Goal: Contribute content: Add original content to the website for others to see

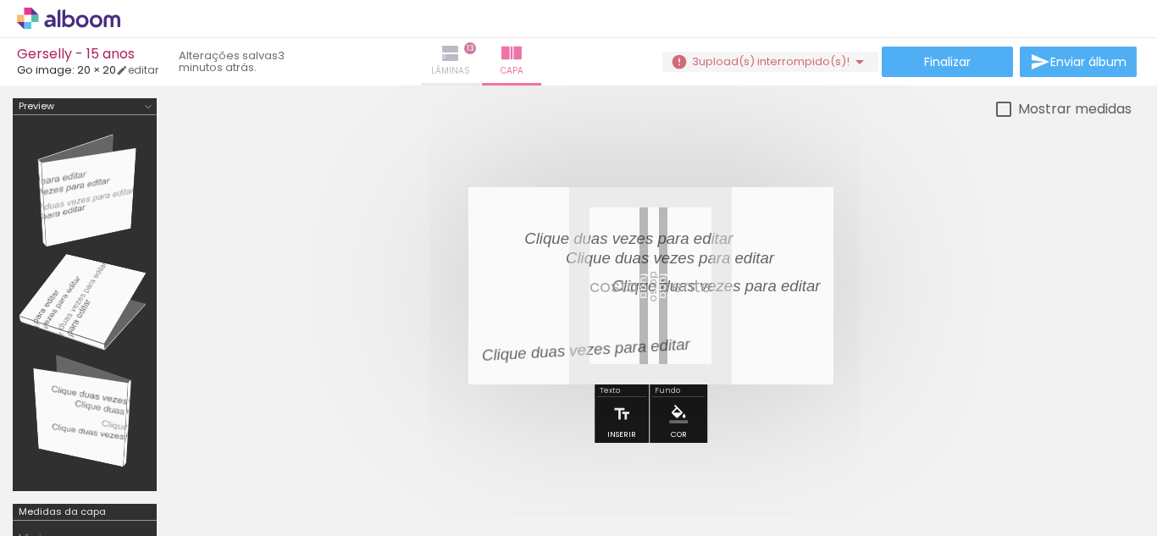
click at [457, 55] on iron-icon at bounding box center [450, 53] width 20 height 20
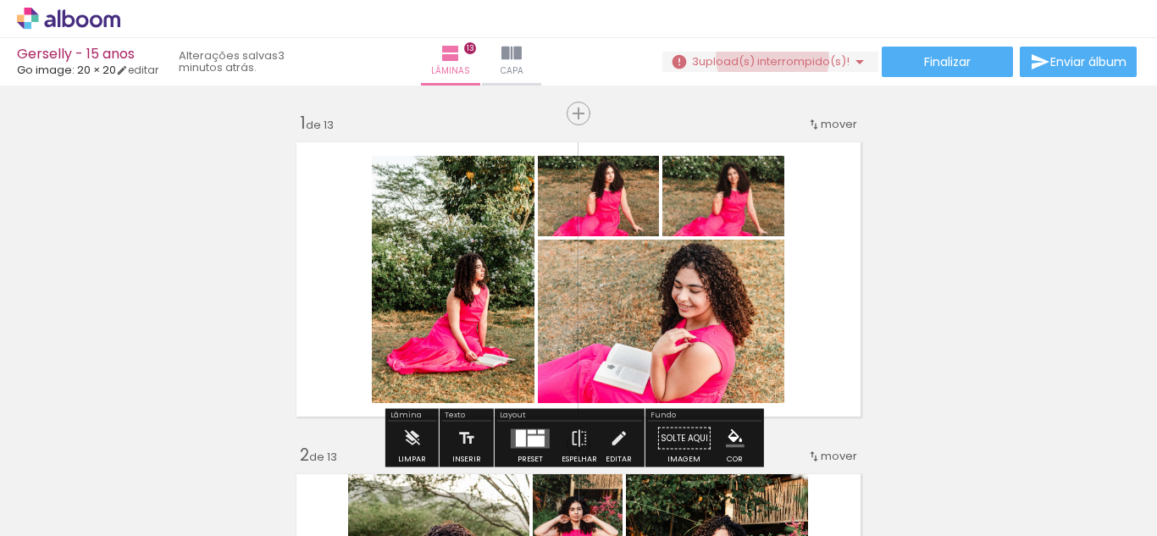
click at [766, 58] on span "upload(s) interrompido(s)!" at bounding box center [774, 61] width 151 height 16
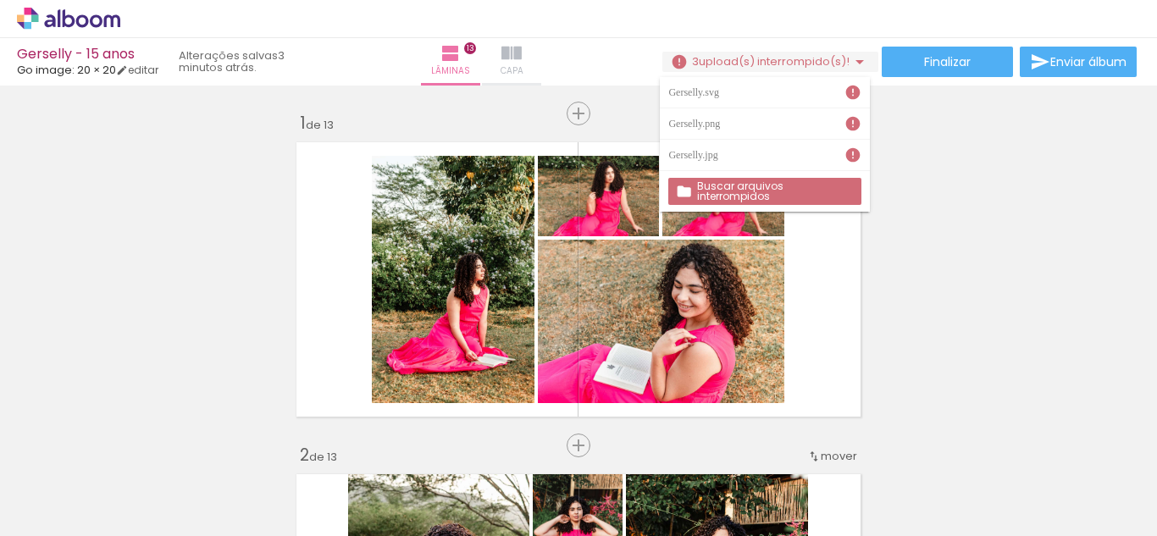
click at [517, 56] on iron-icon at bounding box center [511, 53] width 20 height 20
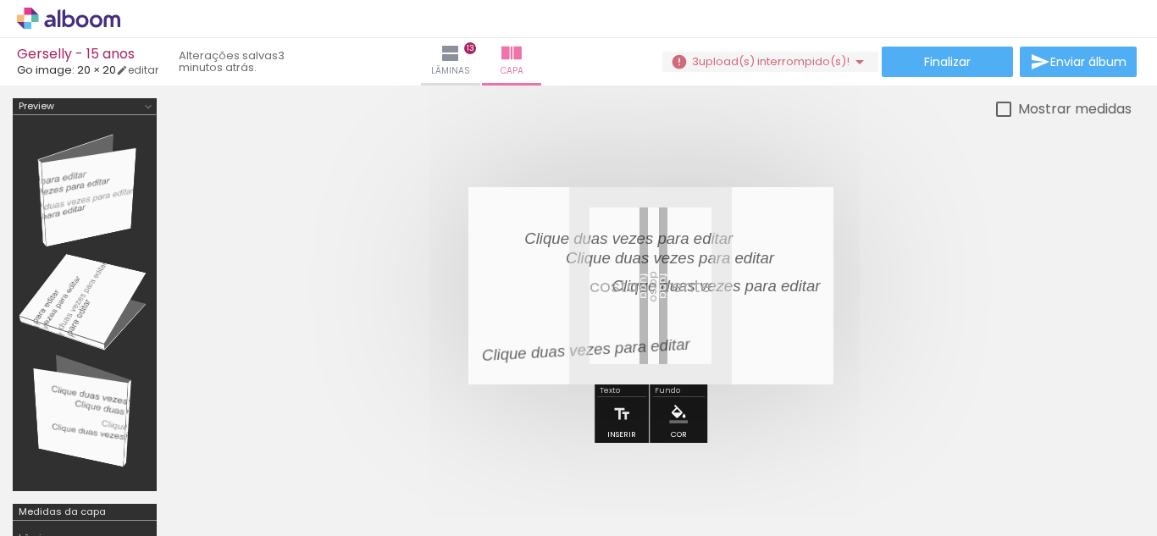
scroll to position [0, 4489]
click at [66, 509] on span "Adicionar Fotos" at bounding box center [60, 513] width 51 height 19
click at [0, 0] on input "file" at bounding box center [0, 0] width 0 height 0
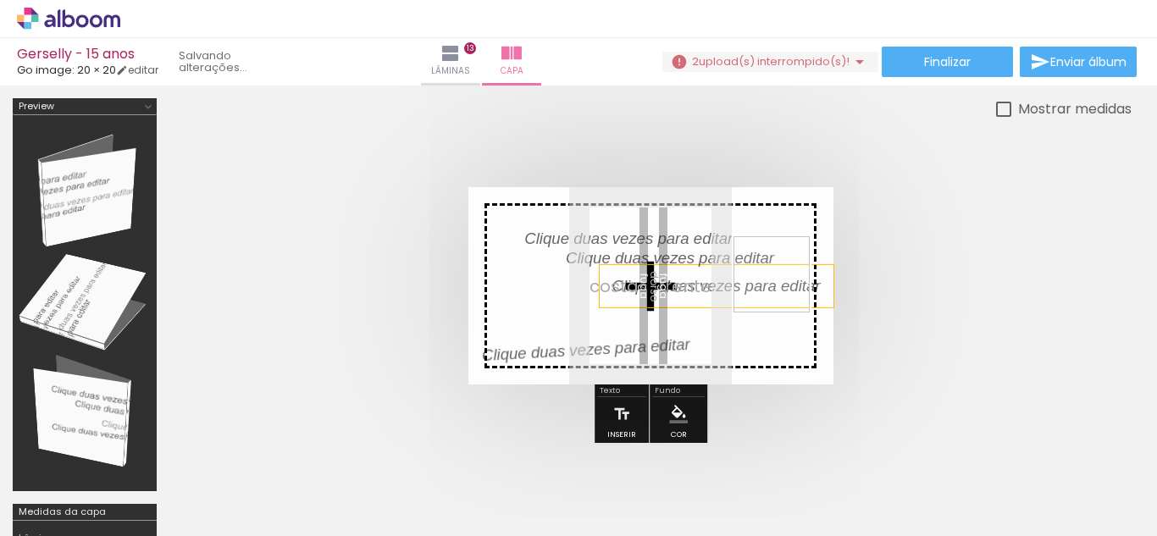
drag, startPoint x: 1075, startPoint y: 490, endPoint x: 779, endPoint y: 282, distance: 361.2
click at [779, 282] on quentale-workspace at bounding box center [578, 268] width 1157 height 536
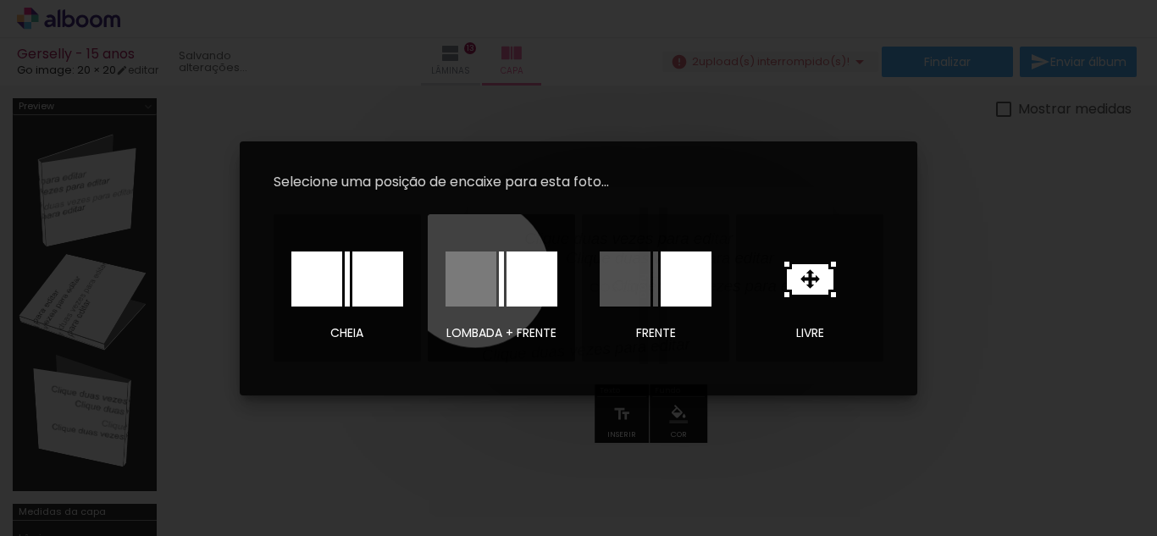
click at [475, 273] on div at bounding box center [471, 279] width 51 height 55
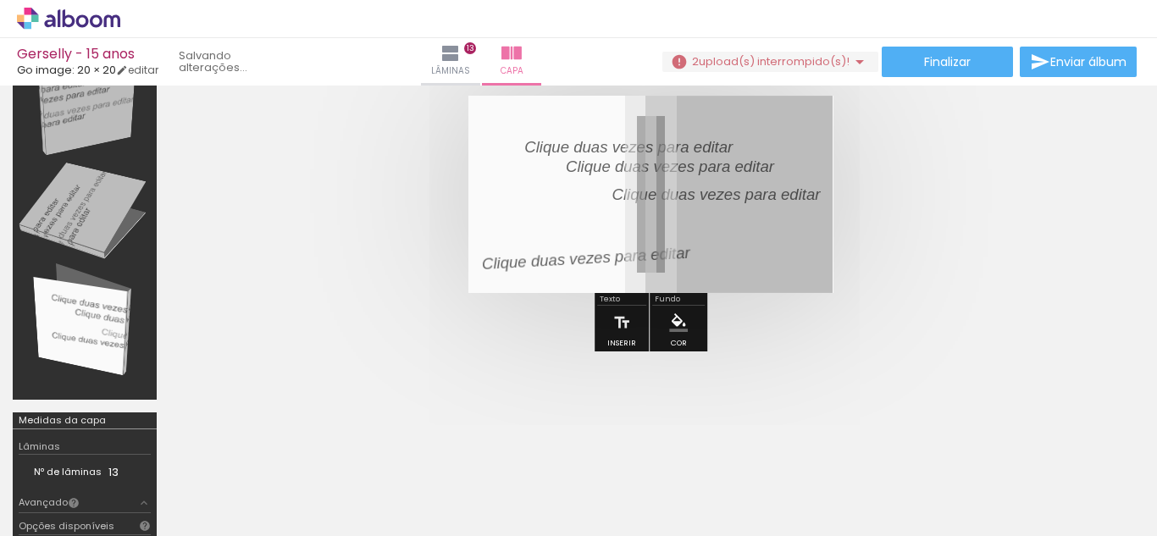
scroll to position [74, 0]
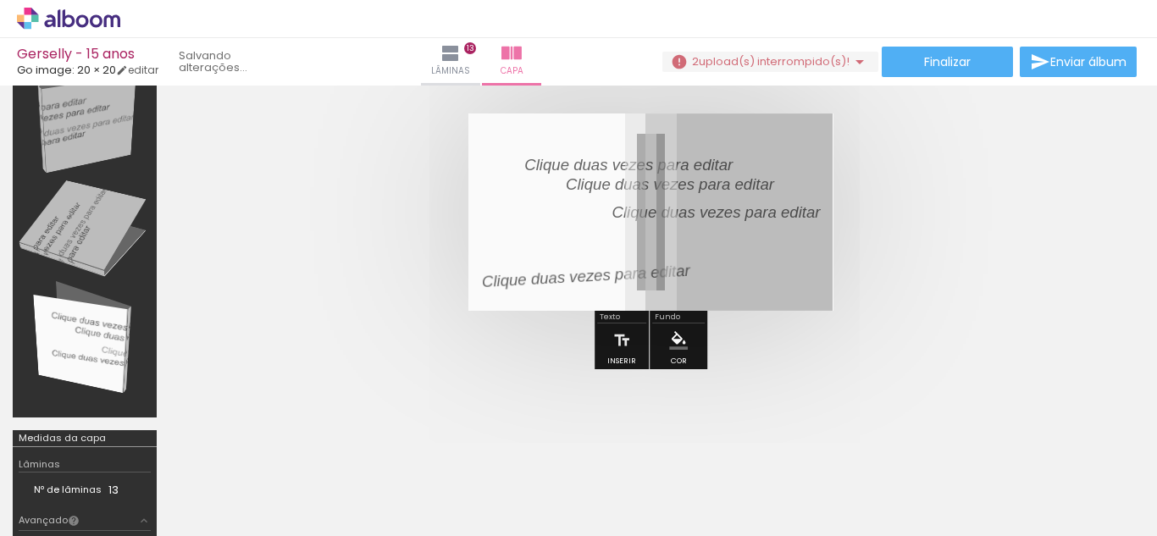
click at [940, 194] on quentale-cover at bounding box center [650, 212] width 827 height 197
click at [802, 53] on span "upload(s) interrompido(s)!" at bounding box center [774, 61] width 151 height 16
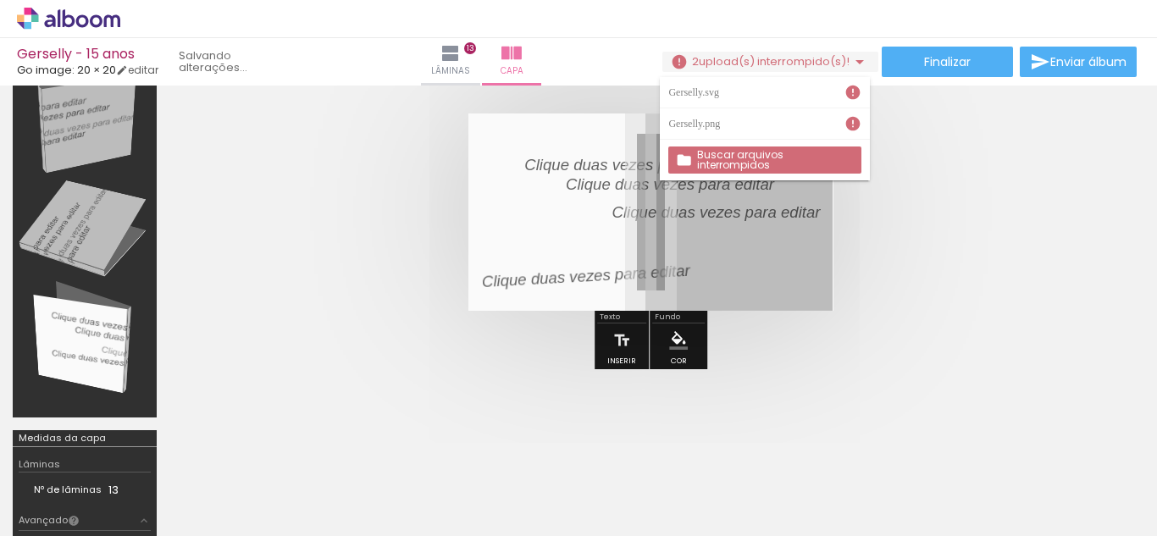
click at [934, 136] on quentale-cover at bounding box center [650, 212] width 827 height 197
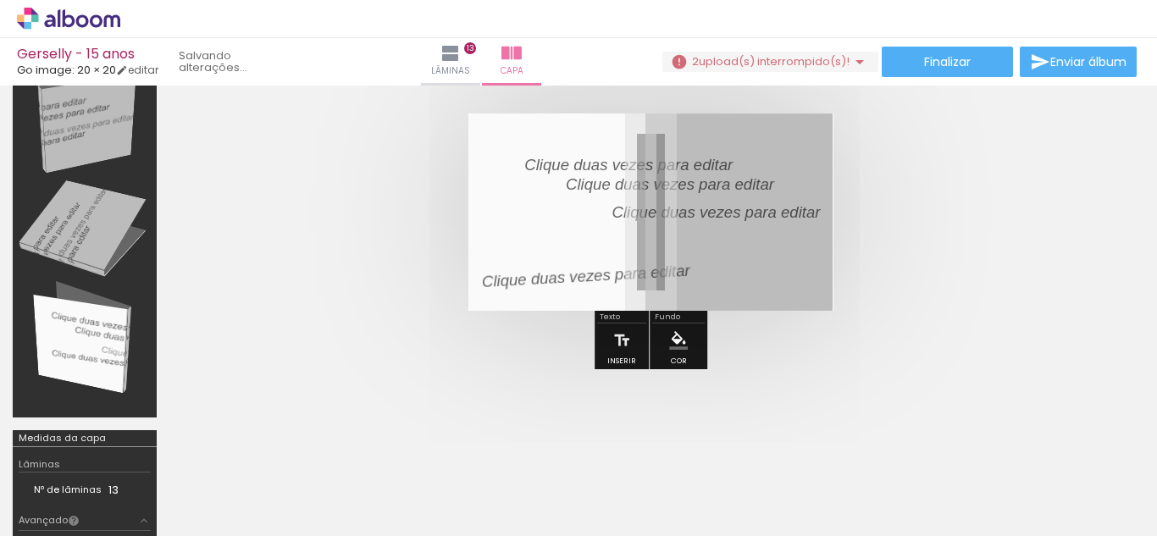
click at [948, 216] on quentale-cover at bounding box center [650, 212] width 827 height 197
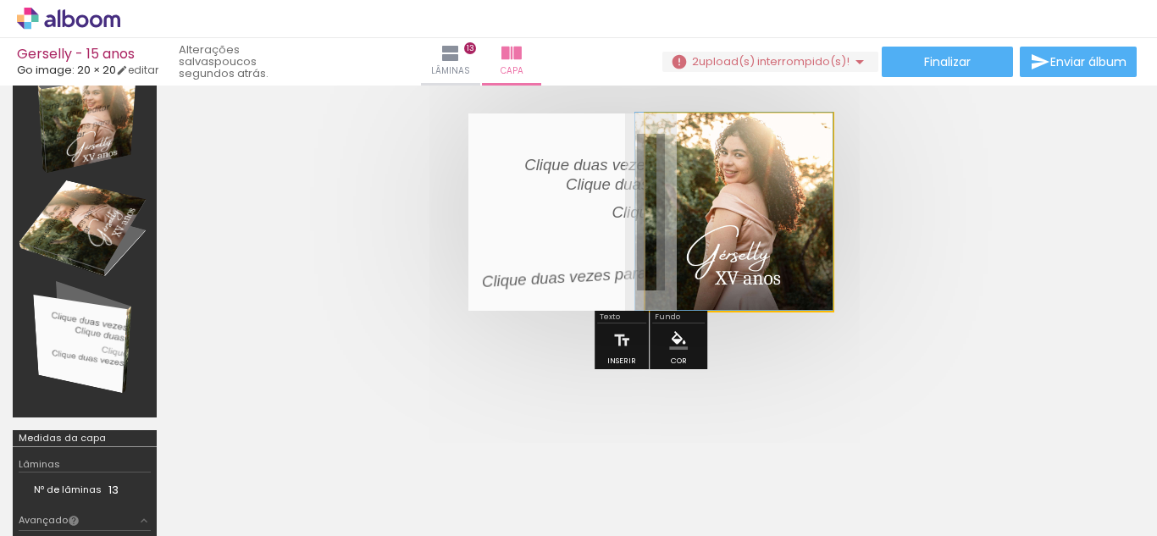
drag, startPoint x: 815, startPoint y: 273, endPoint x: 804, endPoint y: 266, distance: 12.9
drag, startPoint x: 814, startPoint y: 135, endPoint x: 813, endPoint y: 148, distance: 13.6
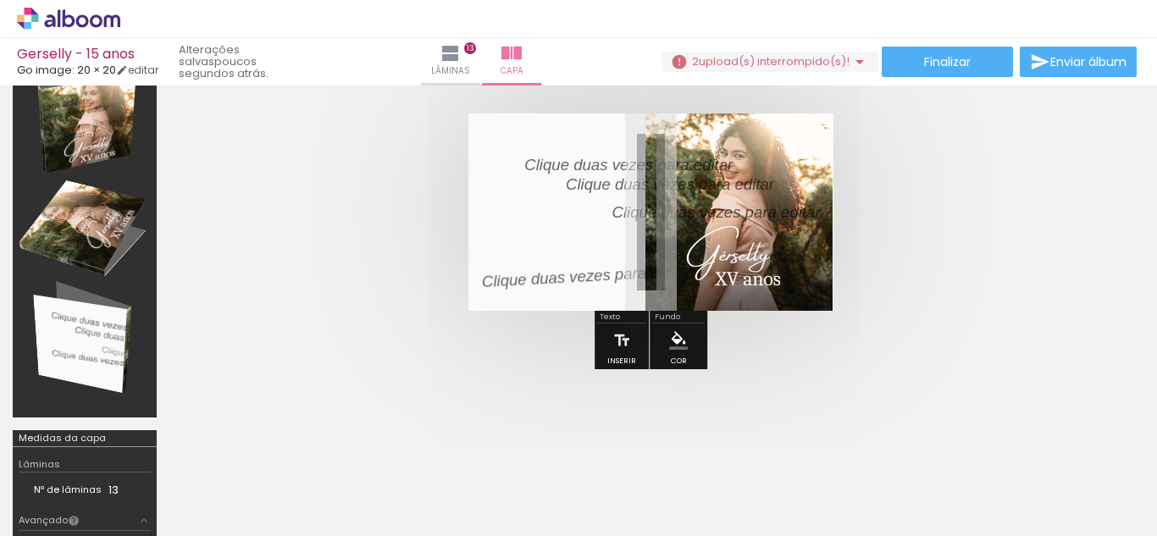
click at [996, 292] on quentale-cover at bounding box center [650, 212] width 827 height 197
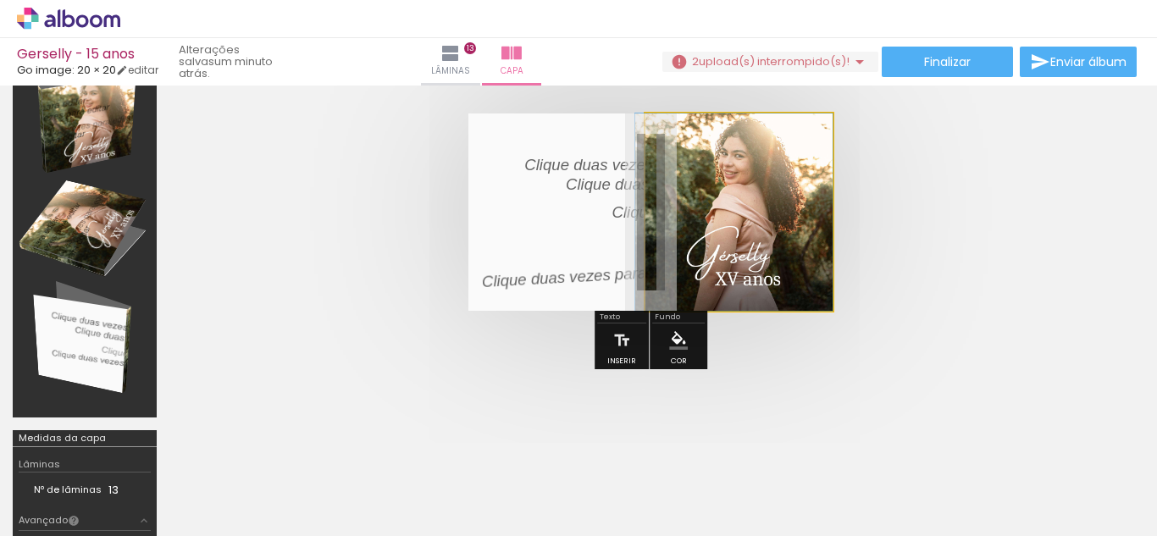
click at [798, 235] on quentale-photo at bounding box center [739, 212] width 188 height 197
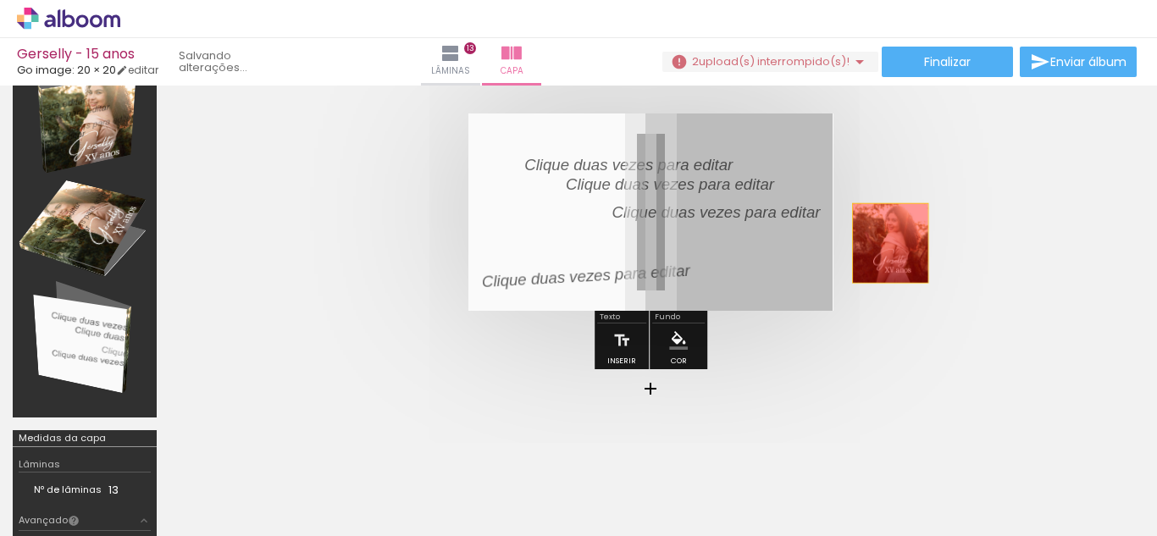
drag, startPoint x: 798, startPoint y: 235, endPoint x: 890, endPoint y: 243, distance: 92.6
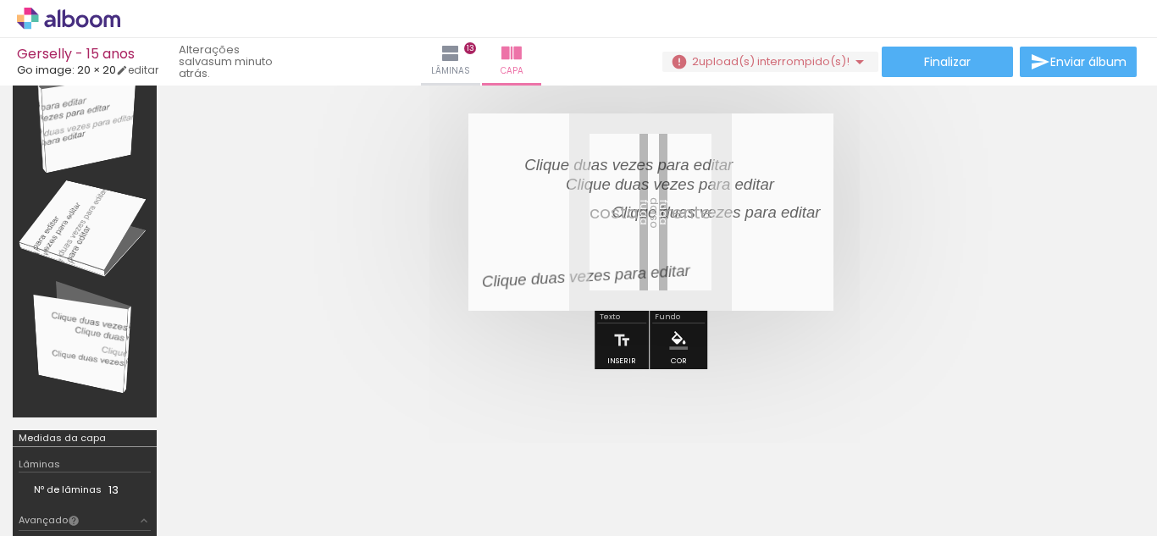
click at [75, 515] on span "Adicionar Fotos" at bounding box center [60, 513] width 51 height 19
click at [0, 0] on input "file" at bounding box center [0, 0] width 0 height 0
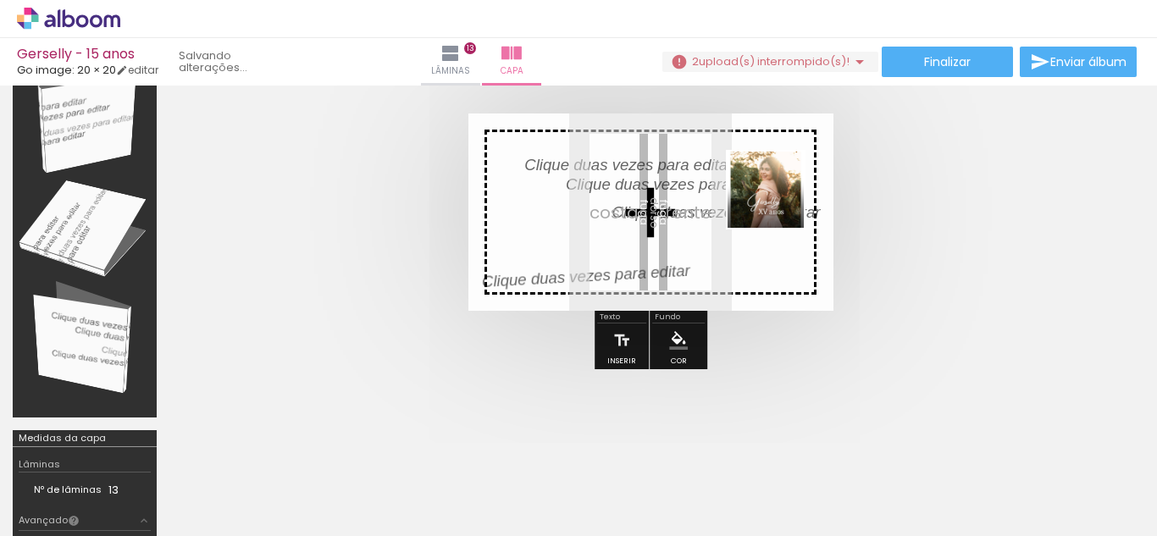
drag, startPoint x: 1088, startPoint y: 471, endPoint x: 779, endPoint y: 202, distance: 409.5
click at [779, 202] on quentale-workspace at bounding box center [578, 268] width 1157 height 536
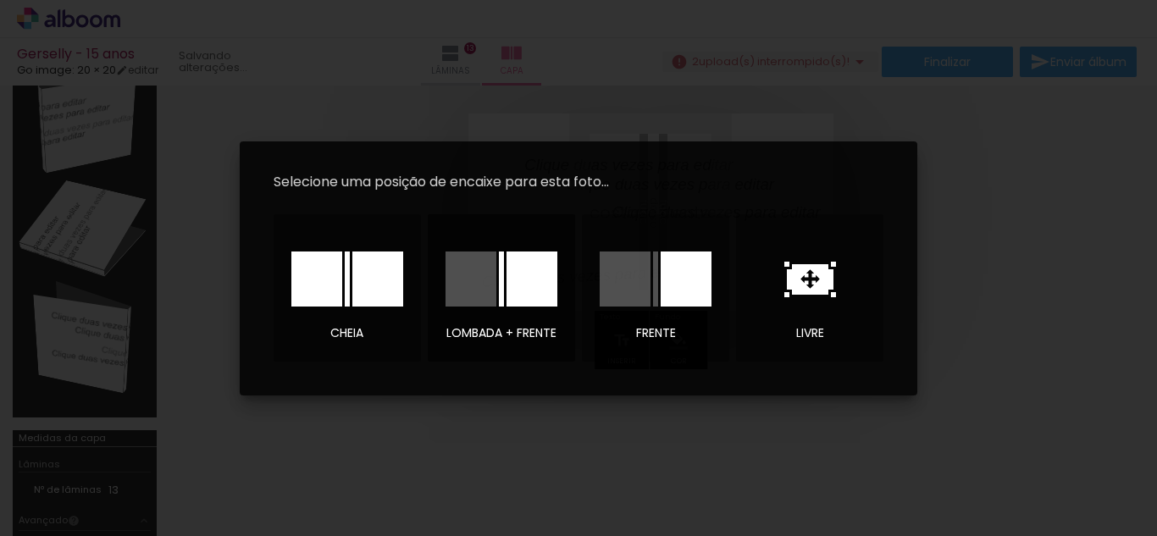
click at [513, 269] on div at bounding box center [532, 279] width 51 height 55
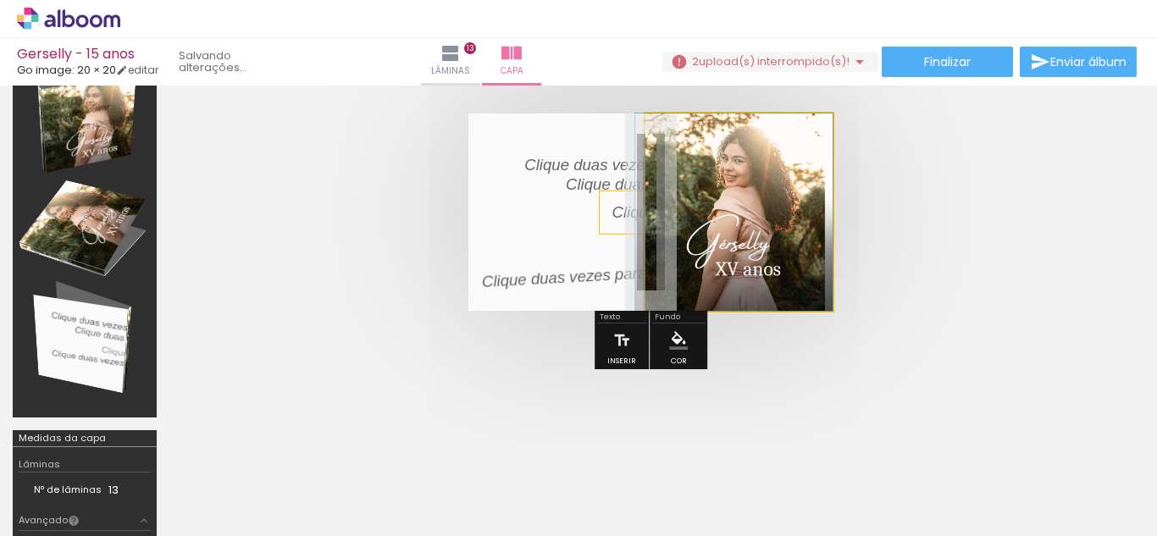
drag, startPoint x: 819, startPoint y: 156, endPoint x: 800, endPoint y: 222, distance: 68.9
click at [800, 222] on album-spread at bounding box center [650, 212] width 365 height 197
drag, startPoint x: 805, startPoint y: 160, endPoint x: 803, endPoint y: 267, distance: 106.7
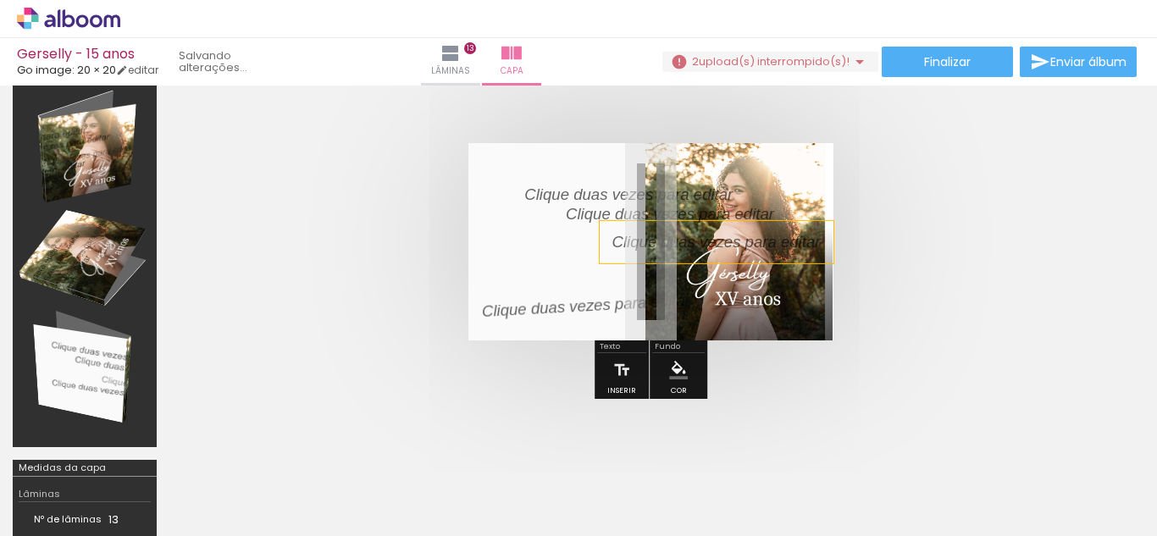
scroll to position [40, 0]
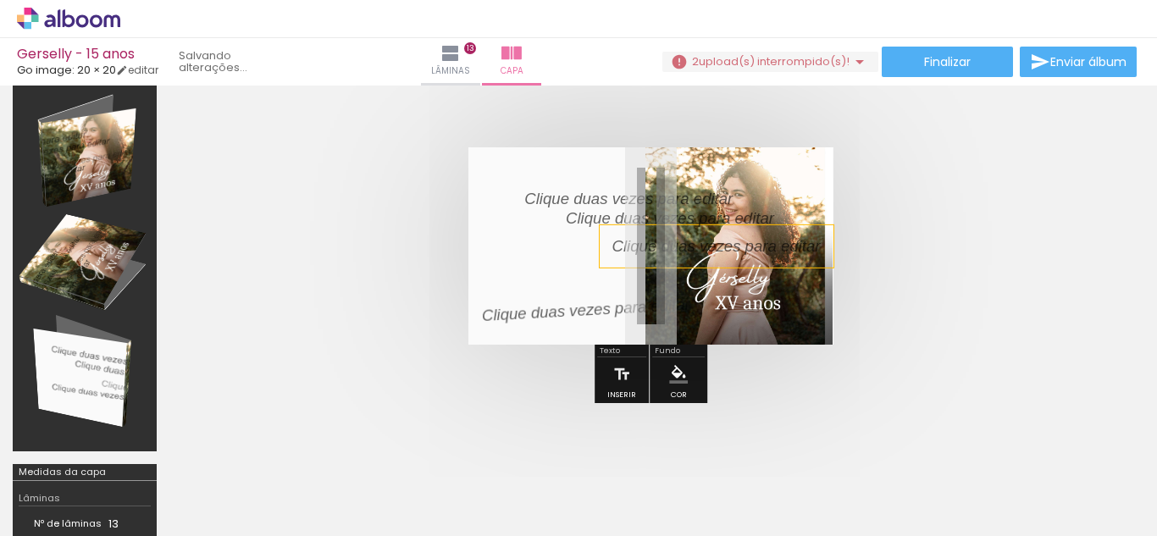
click at [1014, 261] on quentale-cover at bounding box center [650, 245] width 827 height 197
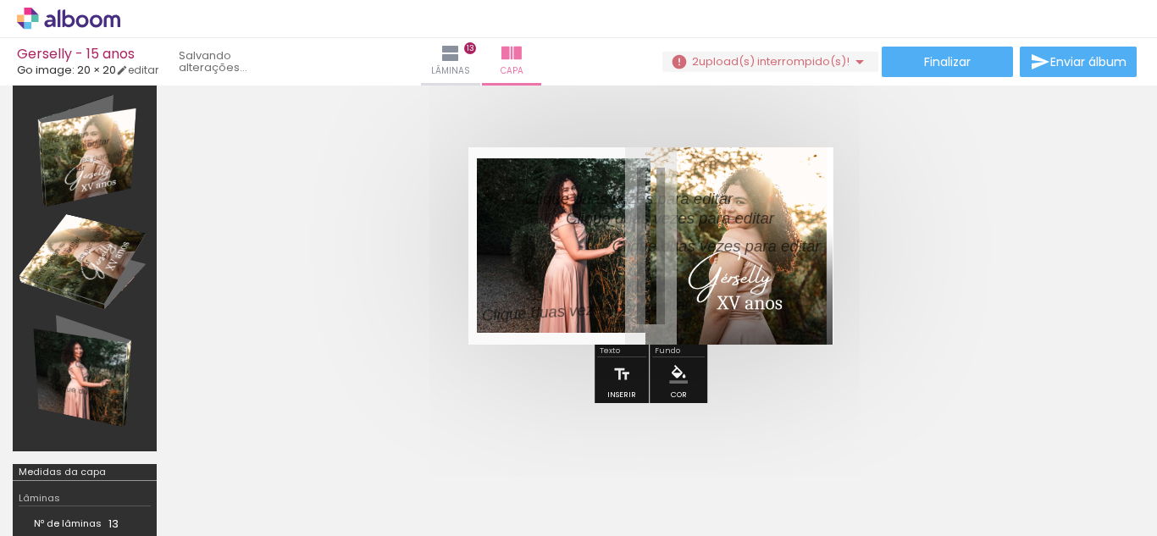
scroll to position [0, 4869]
click at [64, 504] on span "Adicionar Fotos" at bounding box center [60, 513] width 51 height 19
click at [0, 0] on input "file" at bounding box center [0, 0] width 0 height 0
click at [1093, 488] on div at bounding box center [1088, 479] width 84 height 28
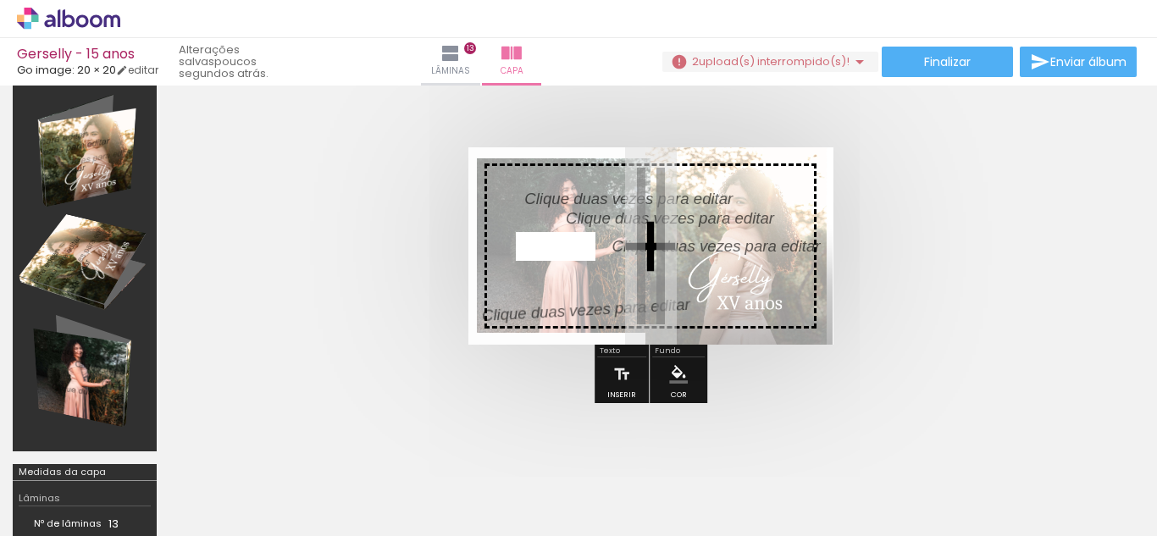
drag, startPoint x: 1075, startPoint y: 474, endPoint x: 568, endPoint y: 286, distance: 541.1
click at [568, 286] on quentale-workspace at bounding box center [578, 268] width 1157 height 536
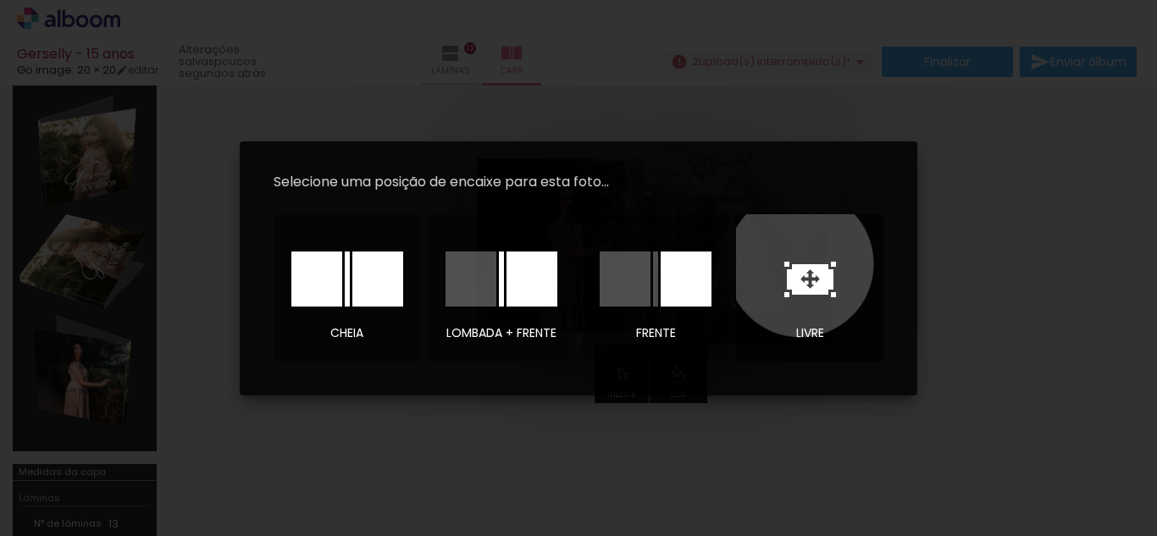
click at [800, 263] on icon at bounding box center [810, 280] width 52 height 36
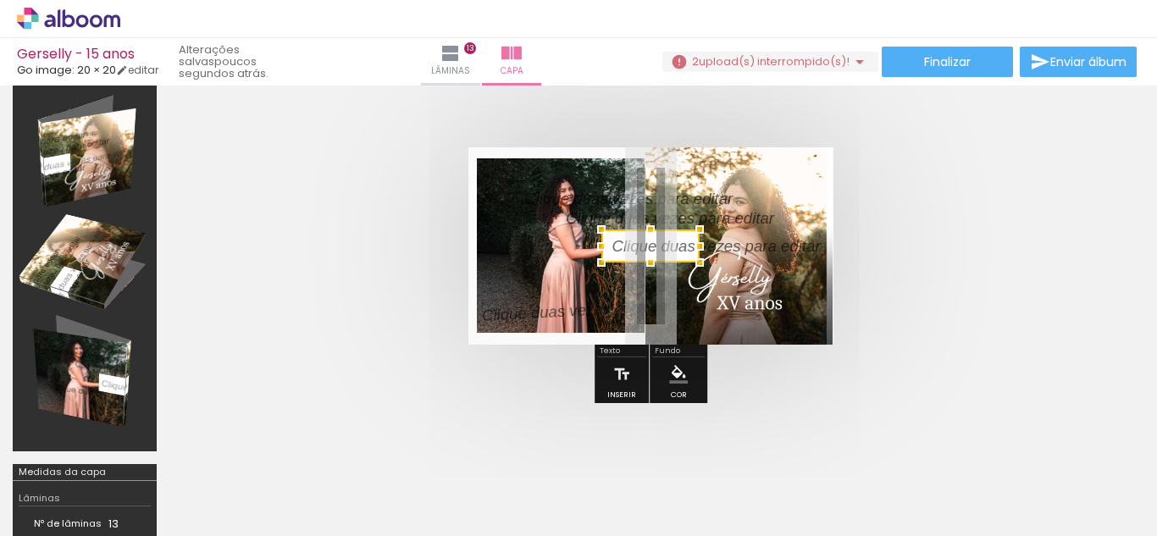
drag, startPoint x: 631, startPoint y: 240, endPoint x: 648, endPoint y: 246, distance: 17.9
click at [648, 246] on div at bounding box center [650, 246] width 98 height 33
drag, startPoint x: 648, startPoint y: 246, endPoint x: 580, endPoint y: 239, distance: 68.1
click at [580, 239] on album-spread at bounding box center [650, 245] width 365 height 197
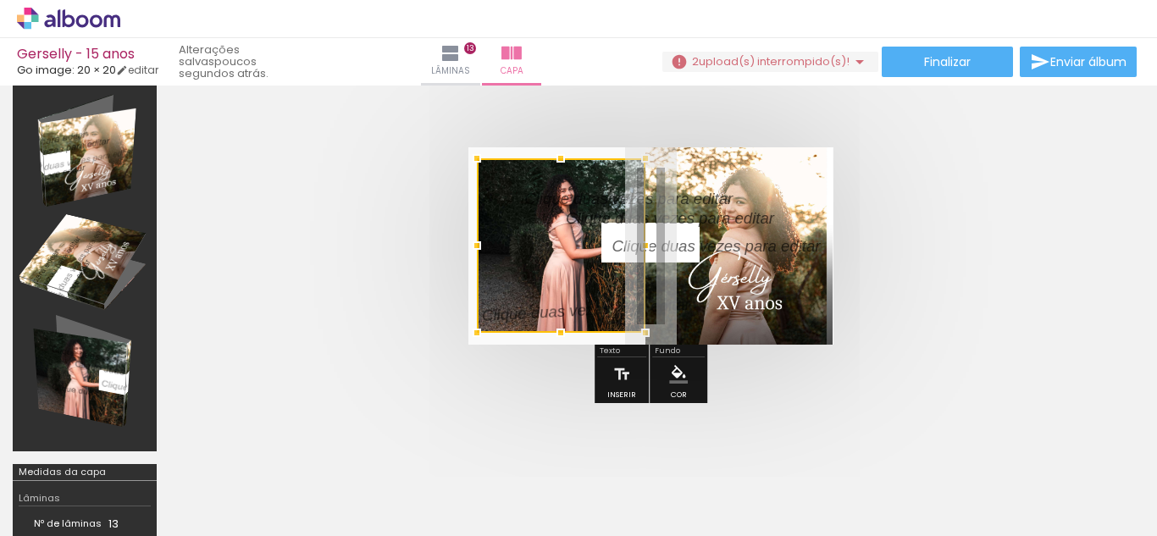
click at [633, 242] on div at bounding box center [646, 246] width 34 height 34
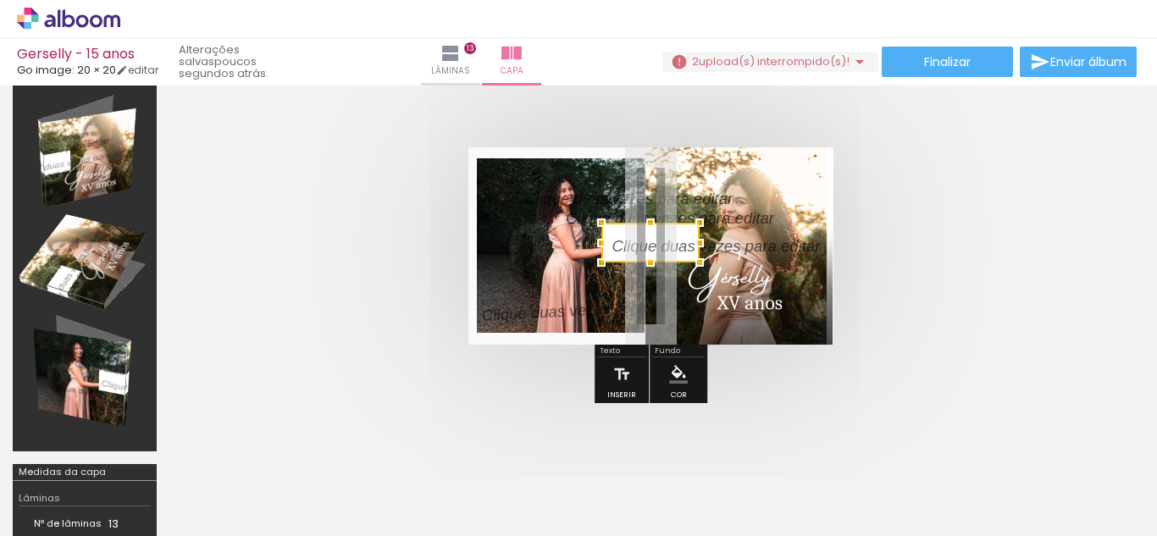
click at [633, 242] on div at bounding box center [650, 243] width 98 height 40
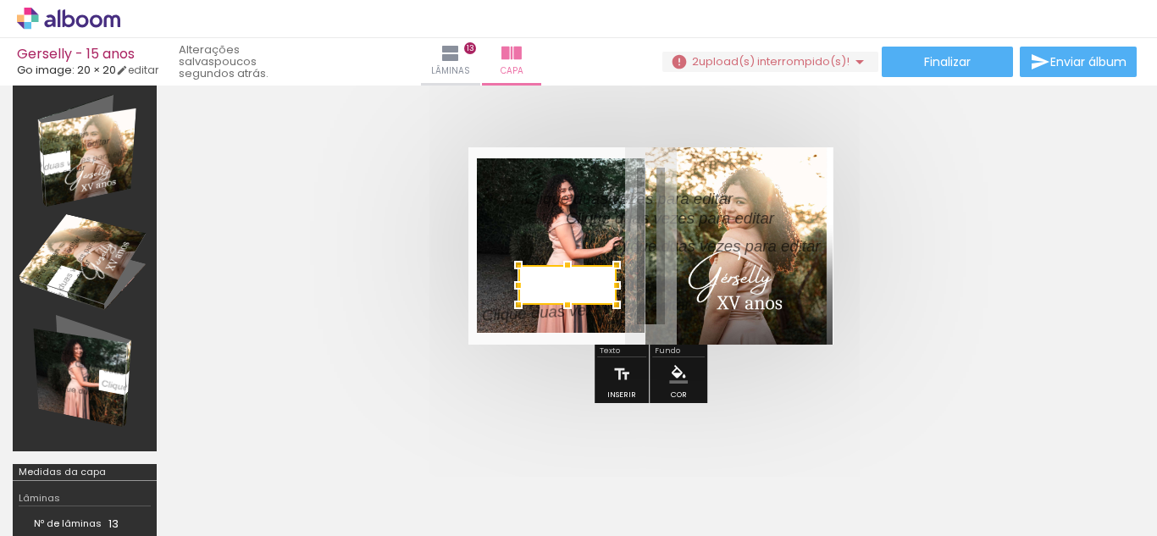
drag, startPoint x: 633, startPoint y: 242, endPoint x: 538, endPoint y: 285, distance: 104.2
click at [538, 285] on div at bounding box center [567, 285] width 98 height 40
click at [948, 279] on quentale-cover at bounding box center [650, 245] width 827 height 197
click at [568, 292] on div at bounding box center [568, 306] width 34 height 34
click at [845, 276] on quentale-cover at bounding box center [650, 245] width 827 height 197
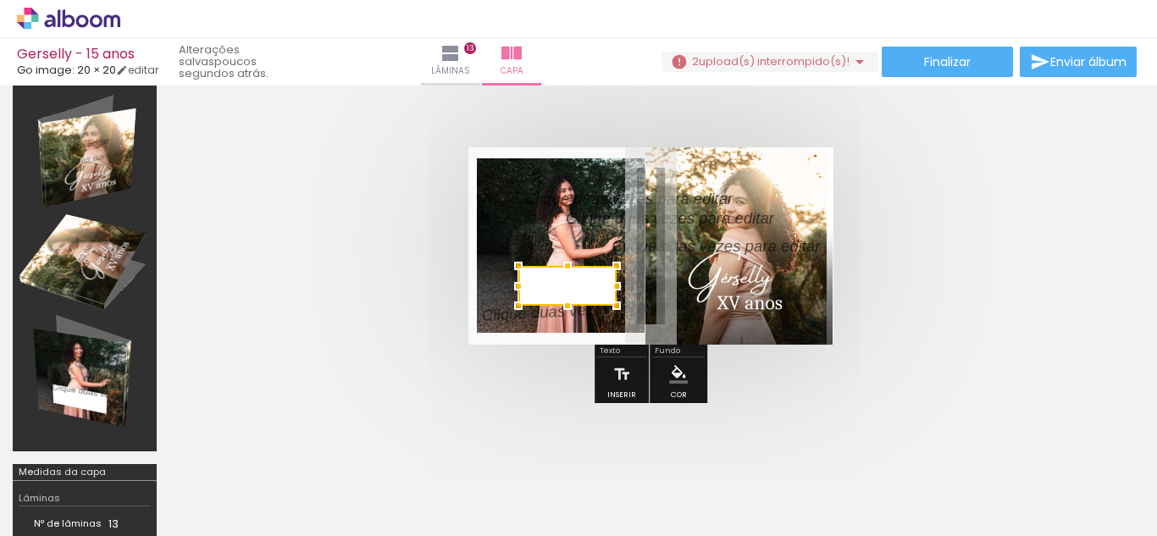
click at [845, 276] on quentale-cover at bounding box center [650, 245] width 827 height 197
click at [811, 257] on p at bounding box center [729, 246] width 234 height 22
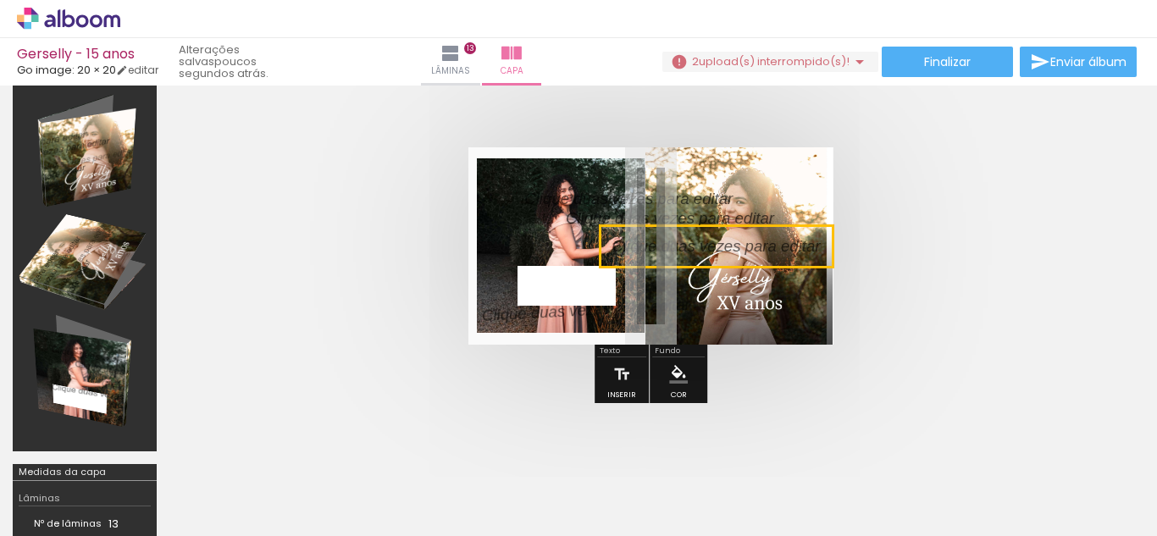
click at [793, 152] on quentale-layouter at bounding box center [650, 245] width 365 height 197
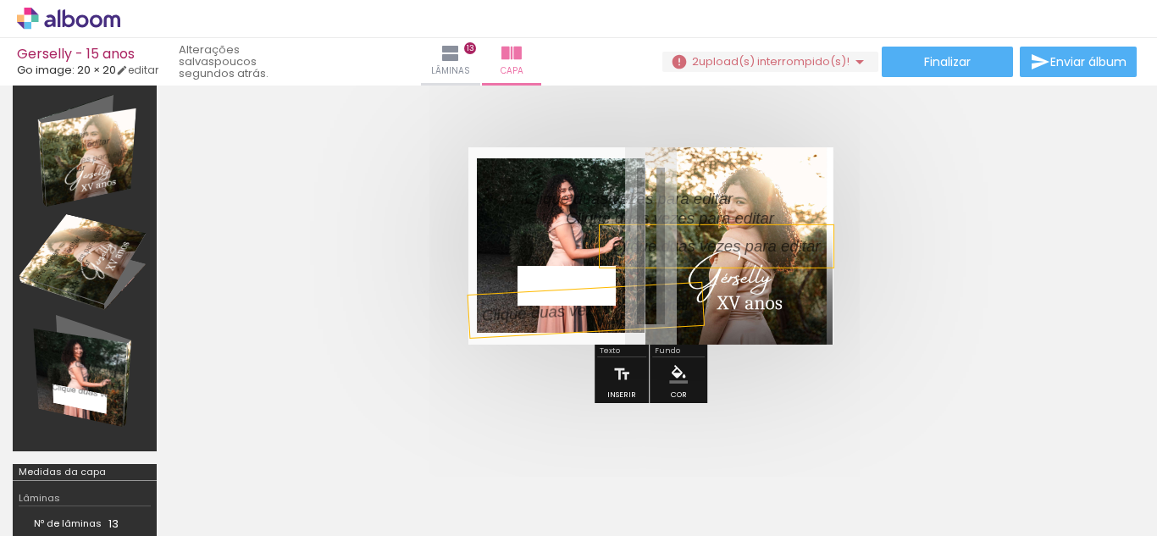
click at [570, 294] on div at bounding box center [585, 310] width 235 height 55
click at [540, 274] on div at bounding box center [567, 286] width 98 height 40
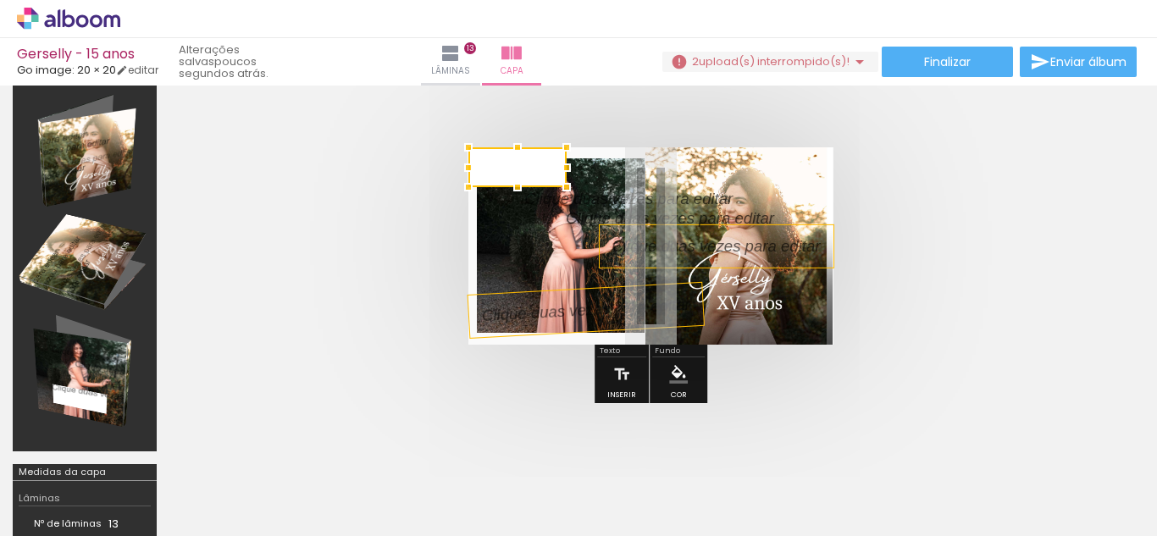
drag, startPoint x: 579, startPoint y: 283, endPoint x: 265, endPoint y: 85, distance: 370.8
click at [0, 0] on div "Gerselly - 15 anos Go image: 20 × 20 editar poucos segundos atrás. Lâminas 13 C…" at bounding box center [0, 0] width 0 height 0
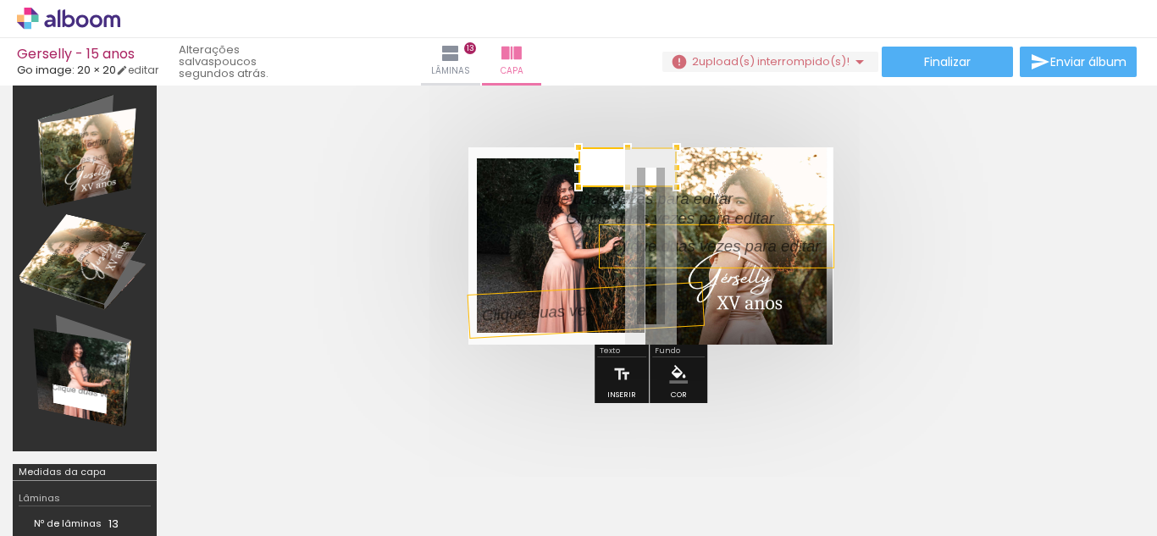
drag, startPoint x: 512, startPoint y: 165, endPoint x: 379, endPoint y: 174, distance: 132.5
click at [379, 174] on quentale-cover at bounding box center [650, 245] width 827 height 197
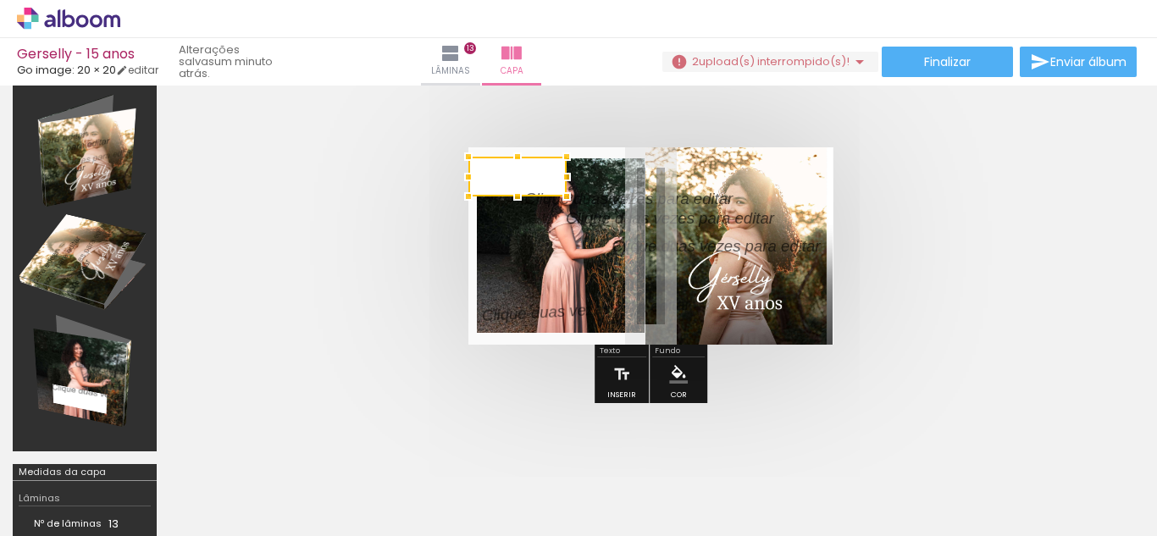
scroll to position [0, 4964]
